Goal: Complete application form

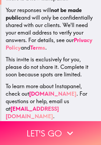
scroll to position [109, 0]
click at [56, 133] on button "Let's go" at bounding box center [50, 134] width 101 height 24
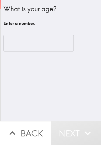
click at [14, 44] on input "number" at bounding box center [38, 43] width 70 height 17
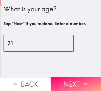
type input "21"
click at [63, 84] on button "Next" at bounding box center [76, 84] width 51 height 14
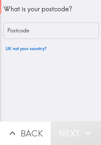
click at [17, 29] on div "Postcode Postcode" at bounding box center [50, 31] width 95 height 17
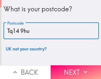
type input "Tq14 9hu"
click at [66, 70] on button "Next" at bounding box center [76, 72] width 51 height 14
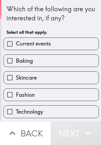
click at [11, 62] on input "Baking" at bounding box center [10, 61] width 12 height 12
checkbox input "true"
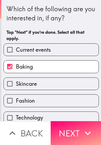
click at [12, 86] on input "Skincare" at bounding box center [10, 84] width 12 height 12
checkbox input "true"
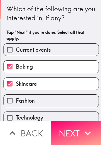
click at [16, 117] on input "Technology" at bounding box center [10, 118] width 12 height 12
checkbox input "true"
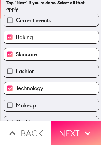
click at [14, 71] on input "Fashion" at bounding box center [10, 71] width 12 height 12
checkbox input "true"
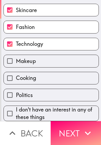
scroll to position [76, 0]
click at [19, 95] on span "Politics" at bounding box center [24, 96] width 17 height 8
click at [16, 95] on input "Politics" at bounding box center [10, 95] width 12 height 12
checkbox input "true"
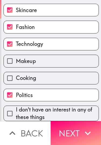
click at [69, 130] on button "Next" at bounding box center [76, 134] width 51 height 24
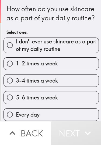
click at [21, 47] on span "I don't ever use skincare as a part of my daily routine" at bounding box center [57, 45] width 83 height 15
click at [16, 47] on input "I don't ever use skincare as a part of my daily routine" at bounding box center [10, 45] width 12 height 12
radio input "true"
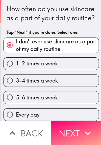
click at [16, 97] on input "5-6 times a week" at bounding box center [10, 98] width 12 height 12
radio input "true"
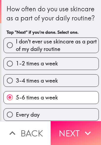
click at [77, 139] on button "Next" at bounding box center [76, 134] width 51 height 24
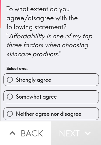
click at [80, 79] on label "Strongly agree" at bounding box center [51, 80] width 95 height 12
click at [16, 79] on input "Strongly agree" at bounding box center [10, 80] width 12 height 12
radio input "true"
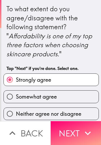
click at [67, 136] on button "Next" at bounding box center [76, 134] width 51 height 24
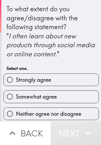
click at [85, 76] on label "Strongly agree" at bounding box center [51, 80] width 95 height 12
click at [16, 76] on input "Strongly agree" at bounding box center [10, 80] width 12 height 12
radio input "true"
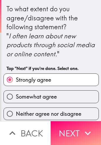
click at [78, 137] on button "Next" at bounding box center [76, 134] width 51 height 24
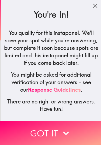
click at [71, 130] on icon "button" at bounding box center [66, 134] width 12 height 12
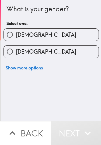
click at [69, 53] on label "[DEMOGRAPHIC_DATA]" at bounding box center [51, 52] width 95 height 12
click at [16, 53] on input "[DEMOGRAPHIC_DATA]" at bounding box center [10, 52] width 12 height 12
radio input "true"
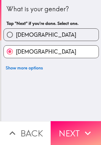
click at [78, 135] on button "Next" at bounding box center [76, 134] width 51 height 24
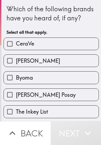
click at [12, 49] on input "CeraVe" at bounding box center [10, 44] width 12 height 12
checkbox input "true"
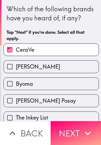
click at [15, 68] on input "[PERSON_NAME]" at bounding box center [10, 67] width 12 height 12
checkbox input "true"
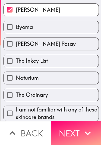
scroll to position [59, 0]
click at [74, 99] on label "The Ordinary" at bounding box center [51, 95] width 95 height 12
click at [16, 99] on input "The Ordinary" at bounding box center [10, 95] width 12 height 12
checkbox input "true"
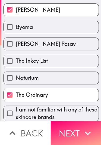
click at [75, 138] on button "Next" at bounding box center [76, 134] width 51 height 24
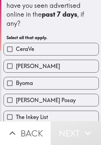
scroll to position [12, 0]
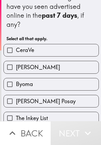
click at [65, 68] on label "[PERSON_NAME]" at bounding box center [51, 67] width 95 height 12
click at [16, 68] on input "[PERSON_NAME]" at bounding box center [10, 67] width 12 height 12
checkbox input "true"
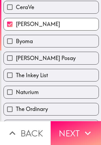
scroll to position [70, 0]
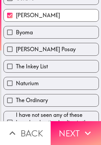
click at [70, 69] on label "The Inkey List" at bounding box center [51, 66] width 95 height 12
click at [16, 69] on input "The Inkey List" at bounding box center [10, 66] width 12 height 12
checkbox input "true"
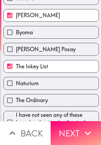
click at [74, 133] on button "Next" at bounding box center [76, 134] width 51 height 24
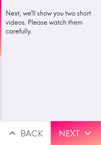
click at [80, 133] on button "Next" at bounding box center [76, 134] width 51 height 24
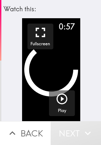
click at [62, 99] on icon "button" at bounding box center [61, 99] width 11 height 11
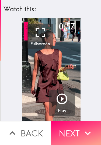
click at [81, 134] on button "Next" at bounding box center [76, 134] width 51 height 24
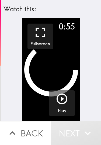
click at [66, 101] on icon "button" at bounding box center [61, 99] width 13 height 13
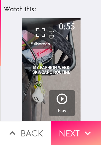
click at [75, 129] on button "Next" at bounding box center [76, 134] width 51 height 24
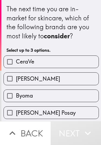
click at [84, 63] on label "CeraVe" at bounding box center [51, 62] width 95 height 12
click at [16, 63] on input "CeraVe" at bounding box center [10, 62] width 12 height 12
checkbox input "true"
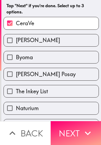
scroll to position [45, 0]
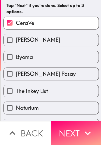
click at [53, 97] on label "The Inkey List" at bounding box center [51, 91] width 95 height 12
click at [16, 97] on input "The Inkey List" at bounding box center [10, 91] width 12 height 12
checkbox input "true"
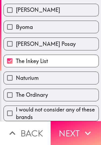
scroll to position [76, 0]
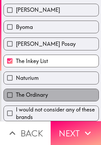
click at [56, 97] on label "The Ordinary" at bounding box center [51, 95] width 95 height 12
click at [16, 97] on input "The Ordinary" at bounding box center [10, 95] width 12 height 12
checkbox input "true"
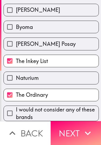
click at [74, 131] on button "Next" at bounding box center [76, 134] width 51 height 24
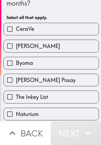
click at [82, 86] on label "[PERSON_NAME] Posay" at bounding box center [51, 80] width 95 height 12
click at [16, 86] on input "[PERSON_NAME] Posay" at bounding box center [10, 80] width 12 height 12
checkbox input "true"
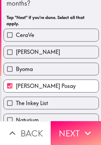
click at [86, 78] on div "[PERSON_NAME] Posay" at bounding box center [48, 84] width 99 height 17
click at [84, 66] on label "Byoma" at bounding box center [51, 69] width 95 height 12
click at [16, 66] on input "Byoma" at bounding box center [10, 69] width 12 height 12
checkbox input "true"
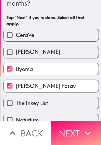
click at [79, 138] on button "Next" at bounding box center [76, 134] width 51 height 24
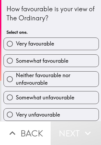
click at [75, 74] on span "Neither favourable nor unfavourable" at bounding box center [57, 79] width 83 height 15
click at [16, 74] on input "Neither favourable nor unfavourable" at bounding box center [10, 79] width 12 height 12
radio input "true"
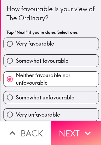
click at [81, 97] on label "Somewhat unfavourable" at bounding box center [51, 98] width 95 height 12
click at [16, 97] on input "Somewhat unfavourable" at bounding box center [10, 98] width 12 height 12
radio input "true"
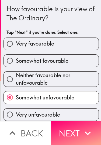
click at [68, 138] on button "Next" at bounding box center [76, 134] width 51 height 24
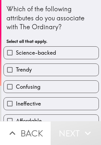
click at [20, 53] on span "Science-backed" at bounding box center [36, 53] width 40 height 8
click at [16, 53] on input "Science-backed" at bounding box center [10, 53] width 12 height 12
checkbox input "true"
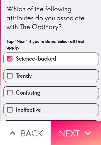
click at [70, 133] on button "Next" at bounding box center [76, 134] width 51 height 24
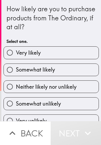
click at [27, 80] on div "Neither likely nor unlikely" at bounding box center [48, 84] width 99 height 17
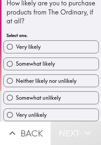
scroll to position [7, 0]
click at [25, 86] on label "Neither likely nor unlikely" at bounding box center [51, 81] width 95 height 12
click at [16, 86] on input "Neither likely nor unlikely" at bounding box center [10, 81] width 12 height 12
radio input "true"
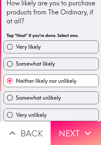
click at [74, 130] on button "Next" at bounding box center [76, 134] width 51 height 24
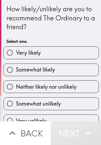
click at [19, 71] on span "Somewhat likely" at bounding box center [35, 70] width 39 height 8
click at [16, 71] on input "Somewhat likely" at bounding box center [10, 70] width 12 height 12
radio input "true"
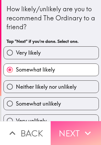
click at [74, 134] on button "Next" at bounding box center [76, 134] width 51 height 24
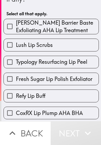
scroll to position [28, 0]
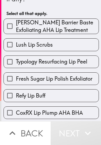
click at [22, 90] on label "Refy Lip Buff" at bounding box center [51, 96] width 95 height 12
click at [16, 90] on input "Refy Lip Buff" at bounding box center [10, 96] width 12 height 12
checkbox input "true"
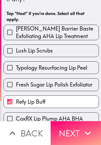
click at [64, 133] on button "Next" at bounding box center [76, 134] width 51 height 24
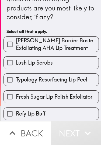
scroll to position [12, 0]
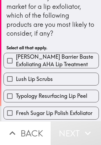
click at [34, 74] on label "Lush Lip Scrubs" at bounding box center [51, 79] width 95 height 12
click at [16, 74] on input "Lush Lip Scrubs" at bounding box center [10, 79] width 12 height 12
checkbox input "true"
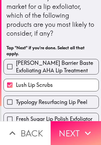
click at [72, 138] on button "Next" at bounding box center [76, 134] width 51 height 24
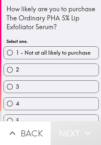
click at [32, 81] on label "3" at bounding box center [51, 87] width 95 height 12
click at [16, 81] on input "3" at bounding box center [10, 87] width 12 height 12
radio input "true"
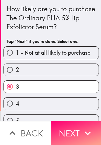
click at [64, 131] on button "Next" at bounding box center [76, 134] width 51 height 24
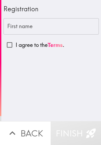
click at [14, 23] on div "First name First name" at bounding box center [50, 26] width 95 height 17
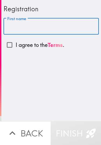
click at [19, 29] on input "First name" at bounding box center [50, 26] width 95 height 17
click at [16, 27] on input "First name" at bounding box center [50, 26] width 95 height 17
click at [11, 28] on input "First name" at bounding box center [50, 26] width 95 height 17
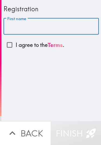
click at [15, 31] on input "First name" at bounding box center [50, 26] width 95 height 17
click at [77, 25] on input "First name" at bounding box center [50, 26] width 95 height 17
click at [13, 46] on input "I agree to the Terms ." at bounding box center [9, 45] width 12 height 12
checkbox input "true"
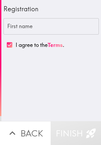
click at [20, 30] on input "First name" at bounding box center [50, 26] width 95 height 17
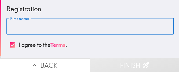
click at [43, 25] on input "First name" at bounding box center [90, 26] width 168 height 17
click at [29, 31] on input "First name" at bounding box center [90, 26] width 168 height 17
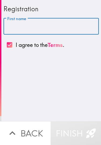
click at [59, 31] on input "First name" at bounding box center [50, 26] width 95 height 17
paste input "[PERSON_NAME]"
type input "[PERSON_NAME]"
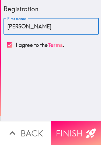
click at [72, 136] on button "Finish" at bounding box center [76, 134] width 51 height 24
